Goal: Task Accomplishment & Management: Use online tool/utility

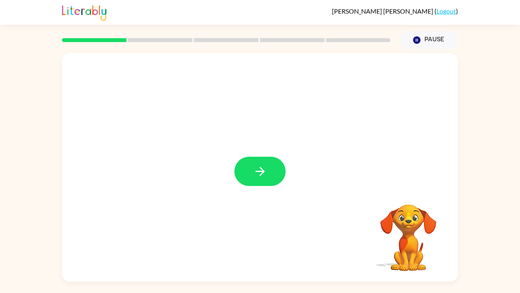
click at [265, 178] on icon "button" at bounding box center [260, 171] width 14 height 14
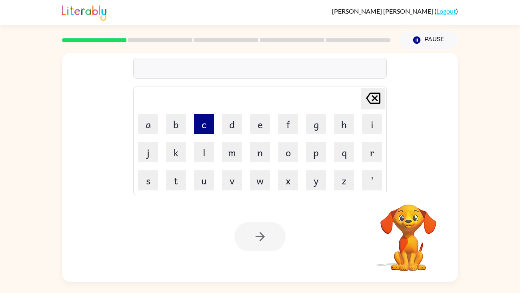
click at [205, 127] on button "c" at bounding box center [204, 124] width 20 height 20
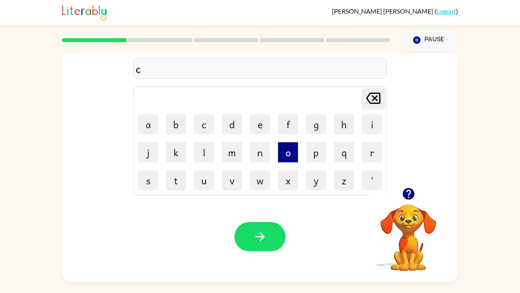
click at [289, 161] on button "o" at bounding box center [288, 152] width 20 height 20
click at [311, 157] on button "p" at bounding box center [316, 152] width 20 height 20
click at [250, 152] on button "n" at bounding box center [260, 152] width 20 height 20
click at [316, 154] on button "p" at bounding box center [316, 152] width 20 height 20
click at [197, 155] on button "l" at bounding box center [204, 152] width 20 height 20
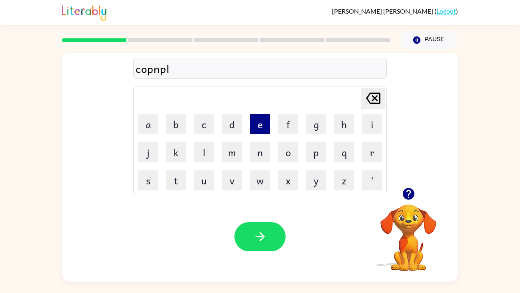
click at [254, 130] on button "e" at bounding box center [260, 124] width 20 height 20
click at [289, 184] on button "x" at bounding box center [288, 180] width 20 height 20
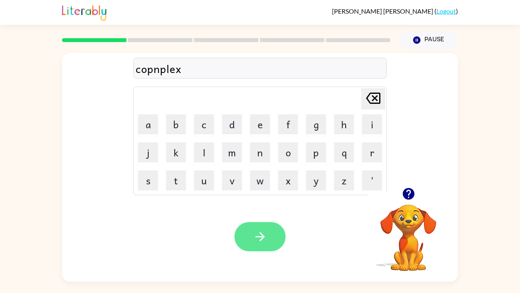
click at [262, 231] on icon "button" at bounding box center [260, 236] width 14 height 14
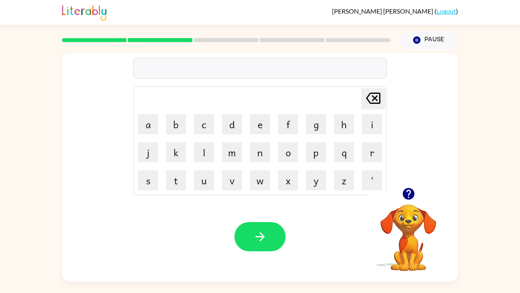
click at [407, 199] on icon "button" at bounding box center [409, 194] width 12 height 12
click at [175, 119] on button "b" at bounding box center [176, 124] width 20 height 20
click at [200, 126] on button "c" at bounding box center [204, 124] width 20 height 20
click at [375, 94] on icon at bounding box center [373, 97] width 14 height 11
click at [151, 171] on button "s" at bounding box center [148, 180] width 20 height 20
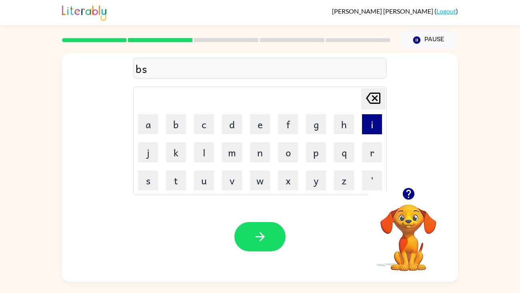
click at [375, 131] on button "i" at bounding box center [372, 124] width 20 height 20
click at [152, 183] on button "s" at bounding box center [148, 180] width 20 height 20
click at [382, 89] on icon "[PERSON_NAME] last character input" at bounding box center [373, 97] width 19 height 19
click at [382, 91] on icon "[PERSON_NAME] last character input" at bounding box center [373, 97] width 19 height 19
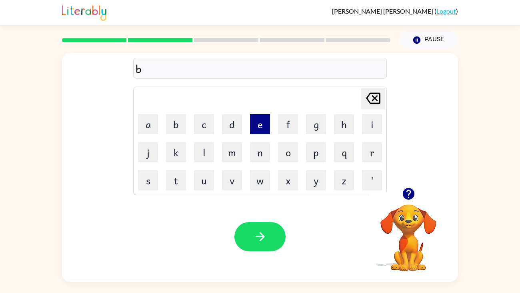
click at [257, 128] on button "e" at bounding box center [260, 124] width 20 height 20
click at [143, 178] on button "s" at bounding box center [148, 180] width 20 height 20
click at [364, 123] on button "i" at bounding box center [372, 124] width 20 height 20
click at [340, 181] on button "z" at bounding box center [344, 180] width 20 height 20
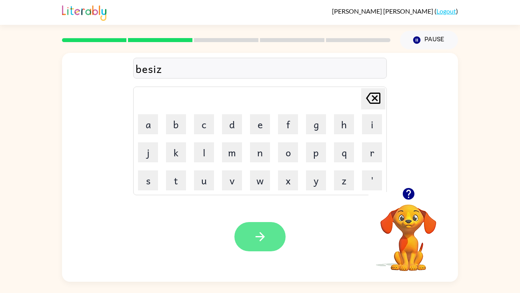
click at [259, 236] on icon "button" at bounding box center [259, 236] width 9 height 9
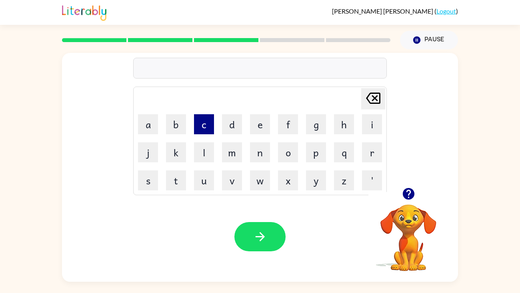
click at [198, 128] on button "c" at bounding box center [204, 124] width 20 height 20
click at [203, 187] on button "u" at bounding box center [204, 180] width 20 height 20
click at [320, 161] on button "p" at bounding box center [316, 152] width 20 height 20
click at [372, 124] on button "i" at bounding box center [372, 124] width 20 height 20
click at [233, 124] on button "d" at bounding box center [232, 124] width 20 height 20
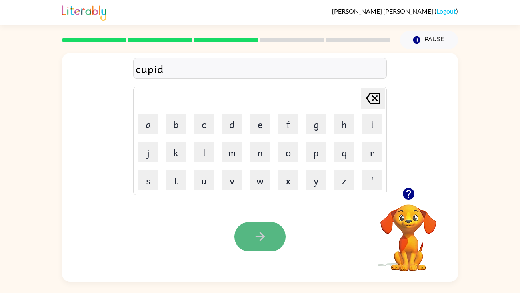
click at [259, 246] on button "button" at bounding box center [260, 236] width 51 height 29
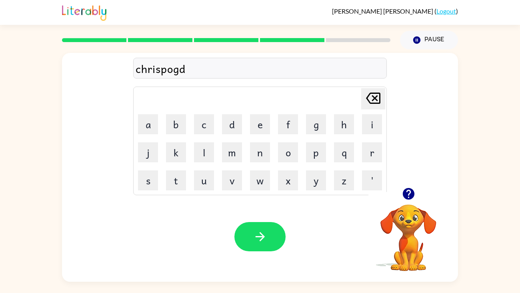
click at [365, 106] on icon "[PERSON_NAME] last character input" at bounding box center [373, 97] width 19 height 19
type button "delete"
click at [378, 105] on icon "[PERSON_NAME] last character input" at bounding box center [373, 97] width 19 height 19
click at [378, 107] on icon "[PERSON_NAME] last character input" at bounding box center [373, 97] width 19 height 19
click at [378, 115] on button "i" at bounding box center [372, 124] width 20 height 20
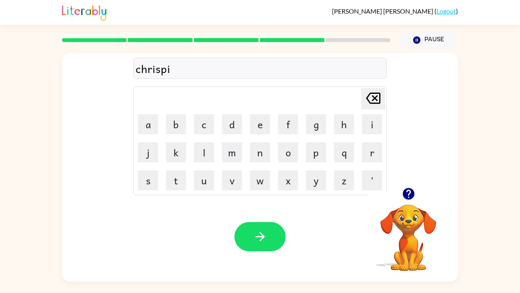
click at [380, 108] on icon "[PERSON_NAME] last character input" at bounding box center [373, 97] width 19 height 19
click at [380, 102] on icon "[PERSON_NAME] last character input" at bounding box center [373, 97] width 19 height 19
click at [378, 98] on icon "[PERSON_NAME] last character input" at bounding box center [373, 97] width 19 height 19
click at [372, 106] on icon "[PERSON_NAME] last character input" at bounding box center [373, 97] width 19 height 19
click at [370, 102] on icon "[PERSON_NAME] last character input" at bounding box center [373, 97] width 19 height 19
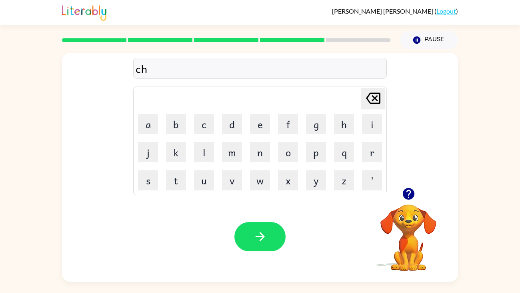
click at [372, 108] on div "[PERSON_NAME] last character input" at bounding box center [373, 98] width 19 height 20
click at [375, 105] on icon "[PERSON_NAME] last character input" at bounding box center [373, 97] width 19 height 19
click at [377, 98] on icon "[PERSON_NAME] last character input" at bounding box center [373, 97] width 19 height 19
click at [253, 240] on icon "button" at bounding box center [260, 236] width 14 height 14
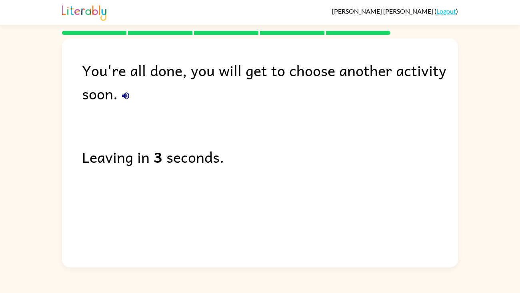
click at [120, 110] on div "You're all done, you will get to choose another activity soon. Leaving in 3 sec…" at bounding box center [260, 150] width 396 height 225
click at [124, 94] on icon "button" at bounding box center [126, 96] width 10 height 10
